Goal: Transaction & Acquisition: Purchase product/service

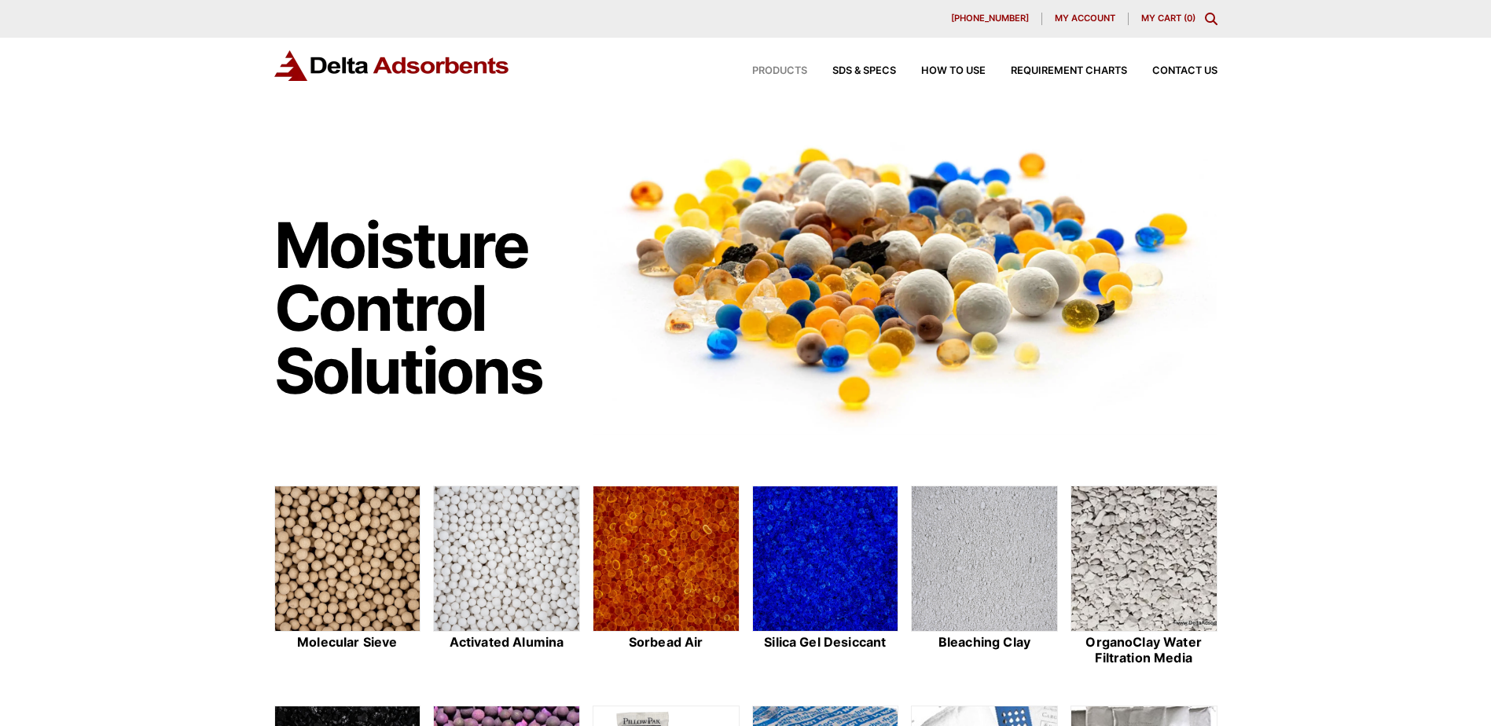
click at [796, 72] on span "Products" at bounding box center [779, 71] width 55 height 10
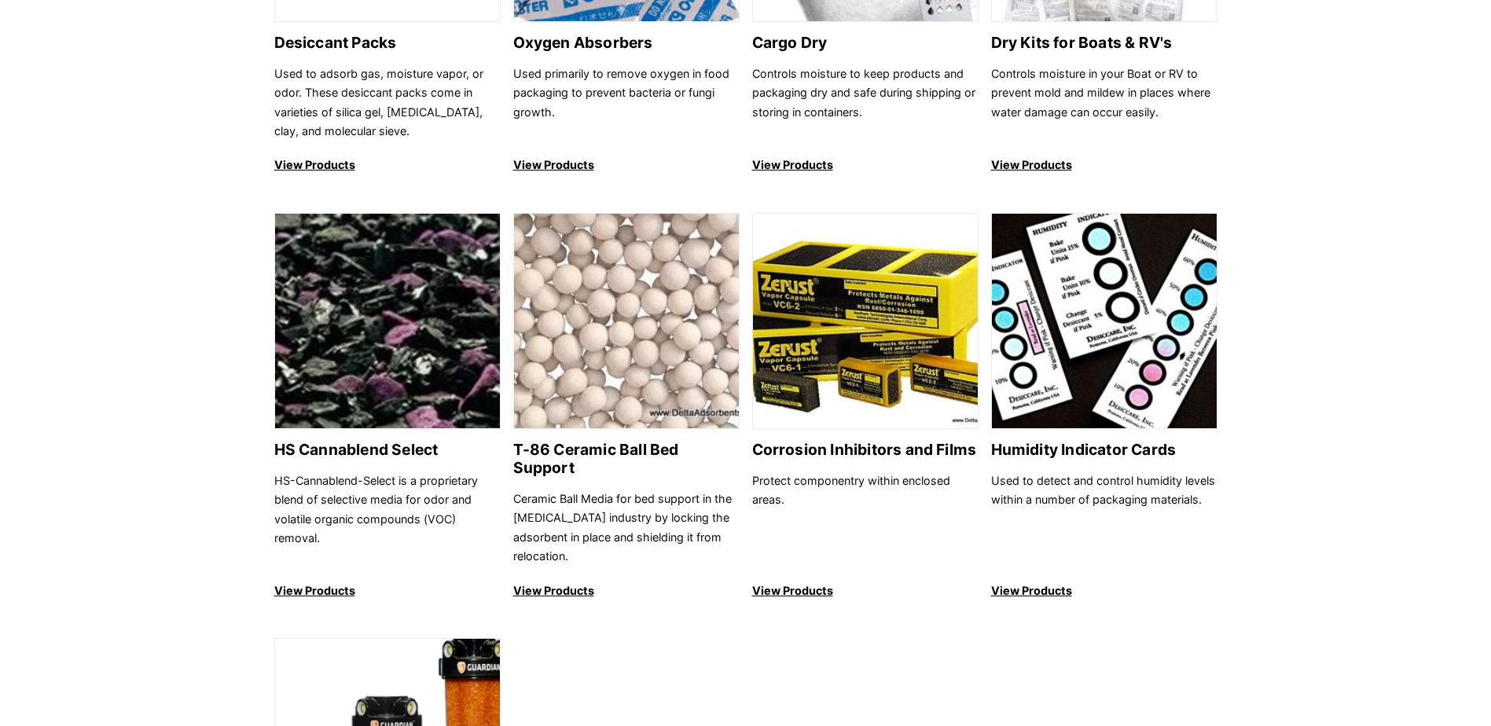
scroll to position [1258, 0]
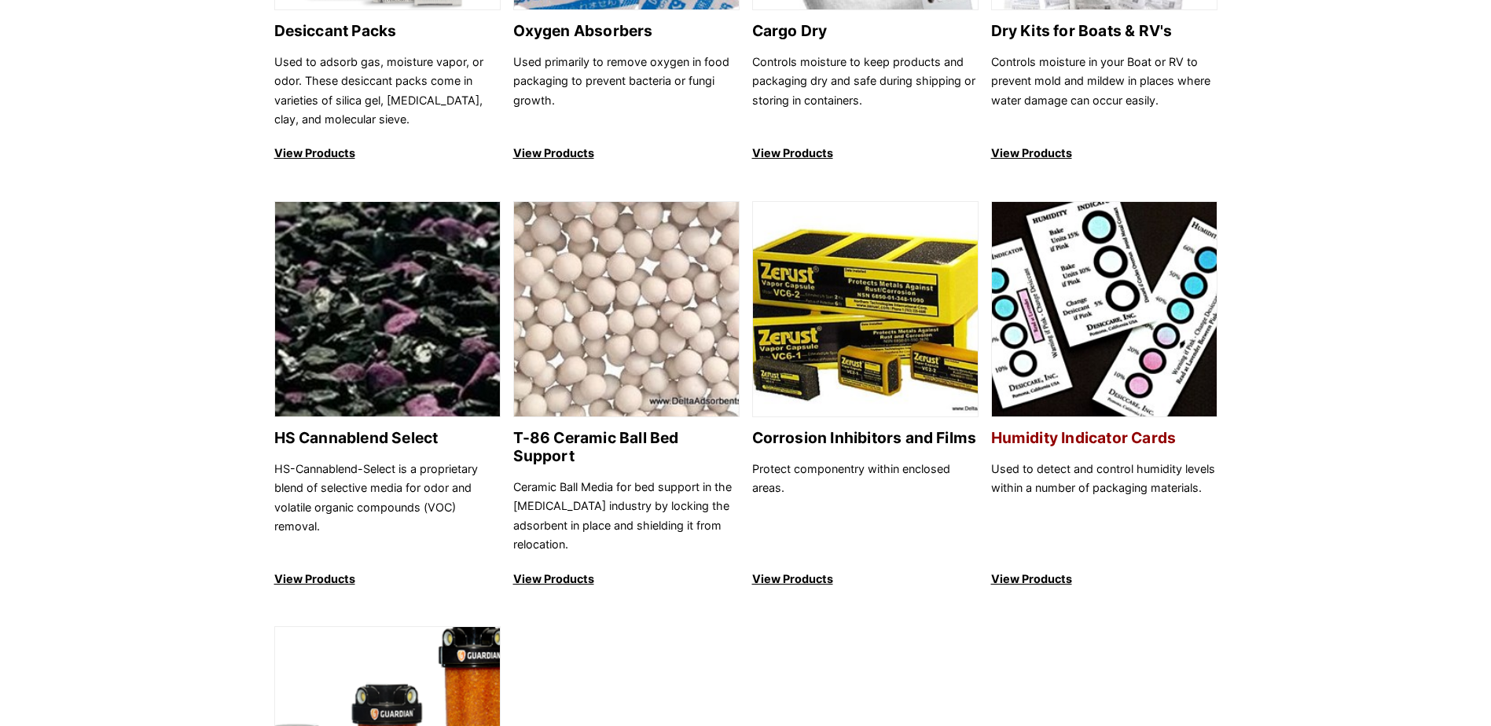
click at [1106, 268] on img at bounding box center [1104, 310] width 225 height 216
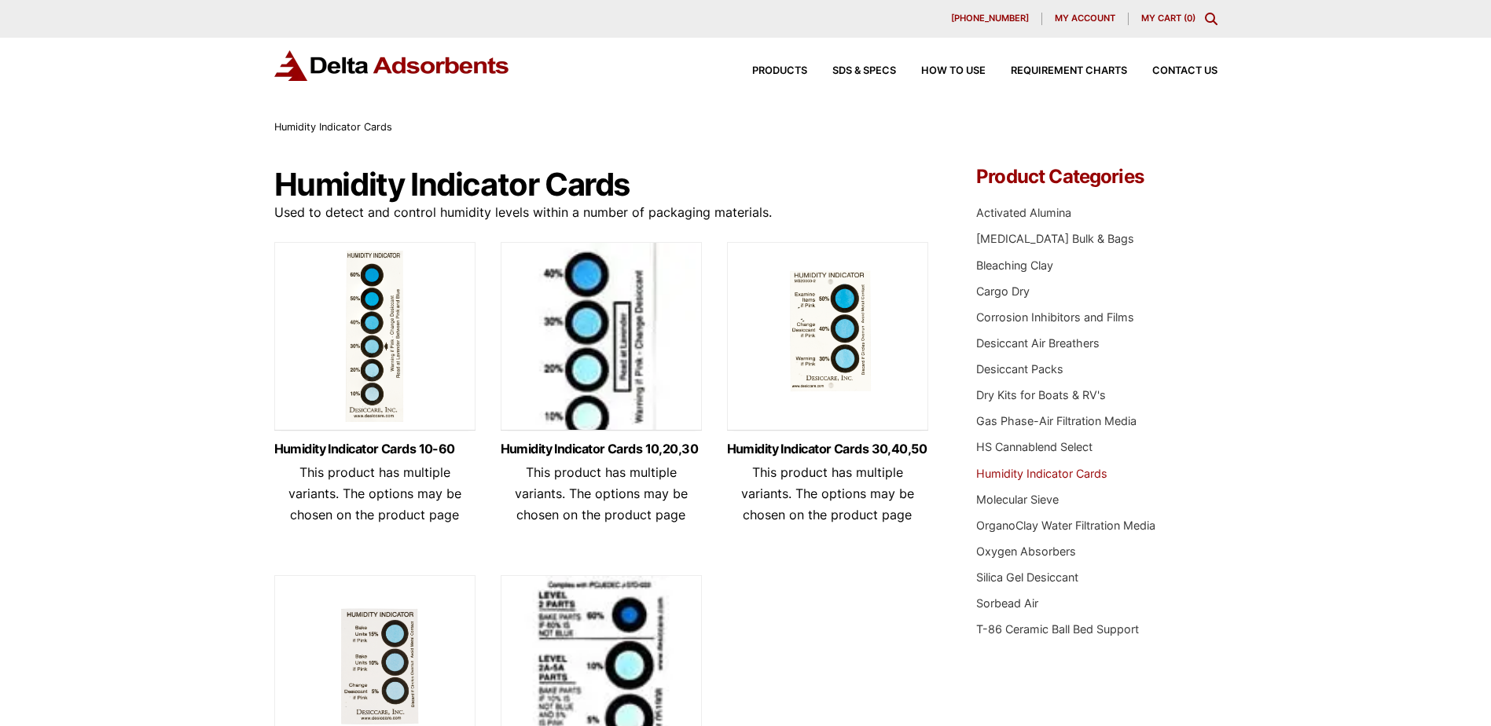
click at [1089, 20] on span "My account" at bounding box center [1085, 18] width 61 height 9
click at [831, 348] on img at bounding box center [827, 340] width 201 height 197
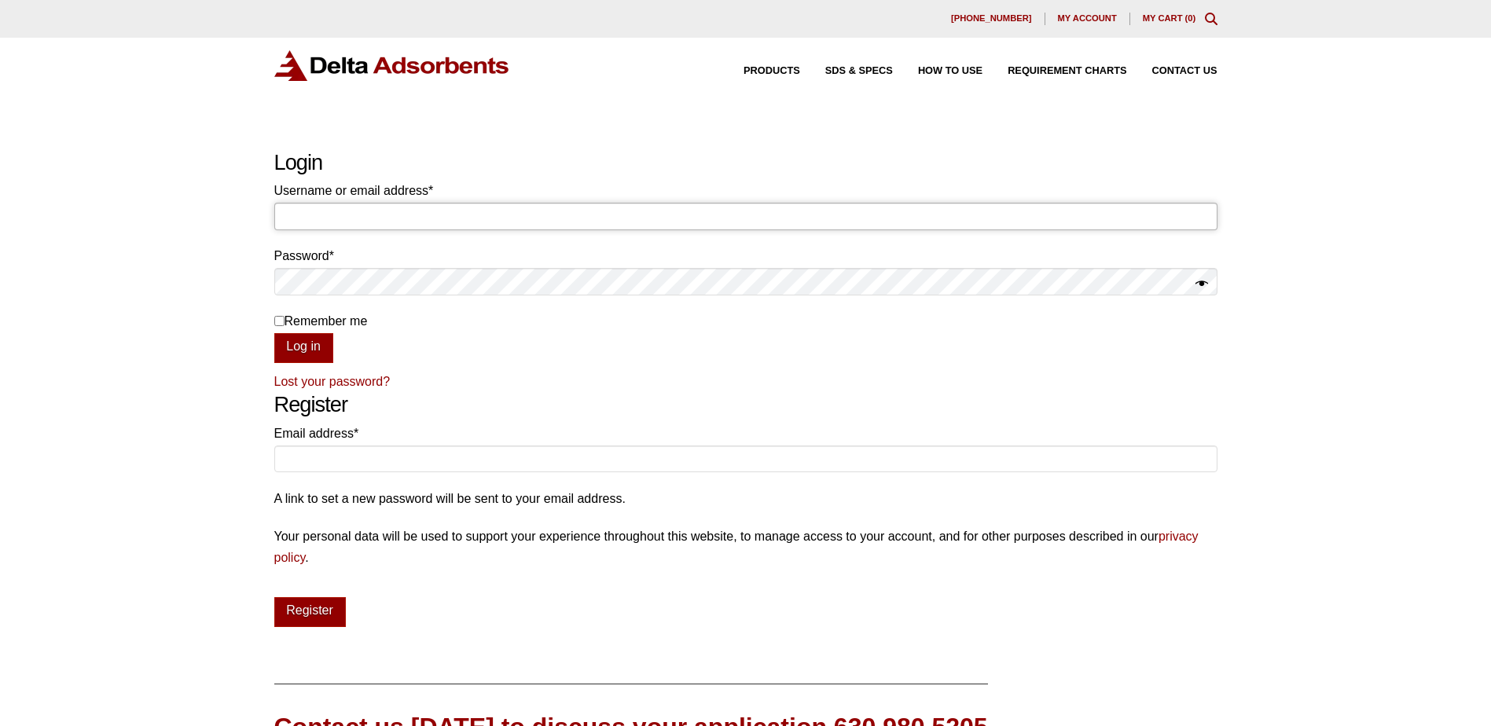
click at [481, 230] on input "Username or email address * Required" at bounding box center [745, 216] width 943 height 27
type input "zach.lineal@baesystems.us"
